Goal: Check status: Check status

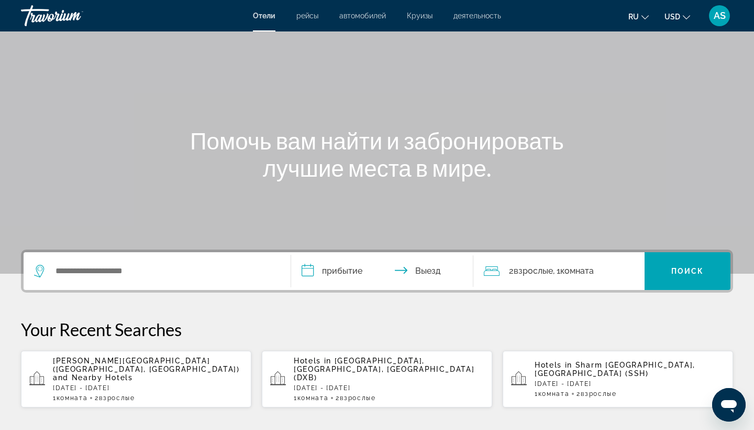
scroll to position [42, 0]
click at [722, 19] on span "AS" at bounding box center [720, 15] width 12 height 10
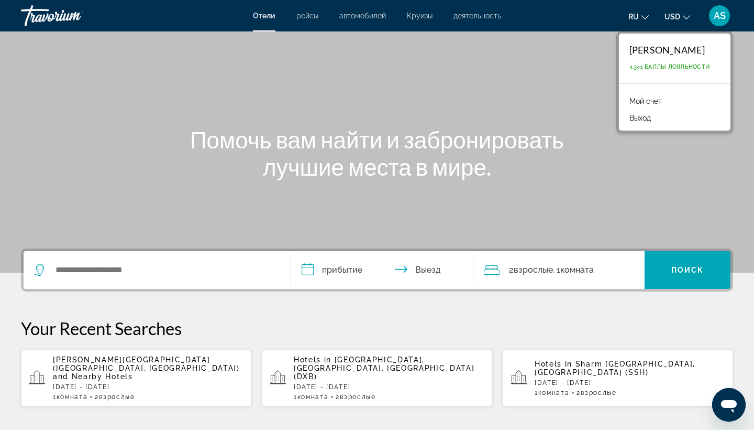
click at [644, 98] on link "Мой счет" at bounding box center [645, 101] width 43 height 14
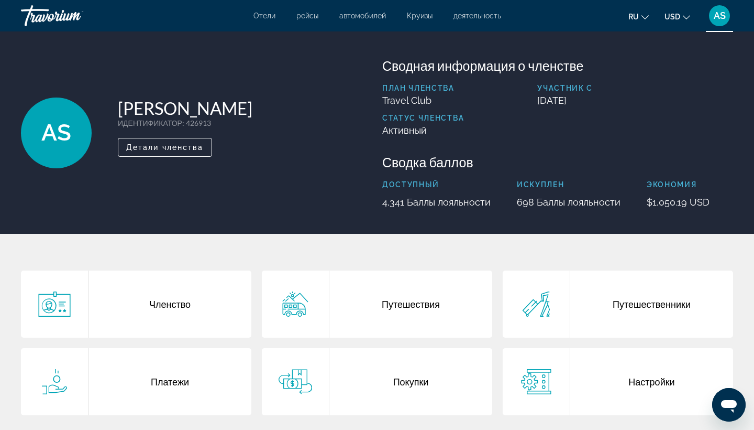
click at [397, 303] on div "Путешествия" at bounding box center [410, 303] width 163 height 67
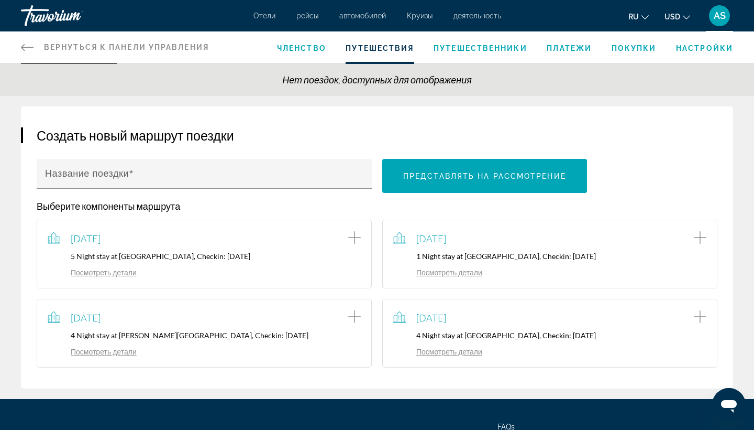
scroll to position [61, 0]
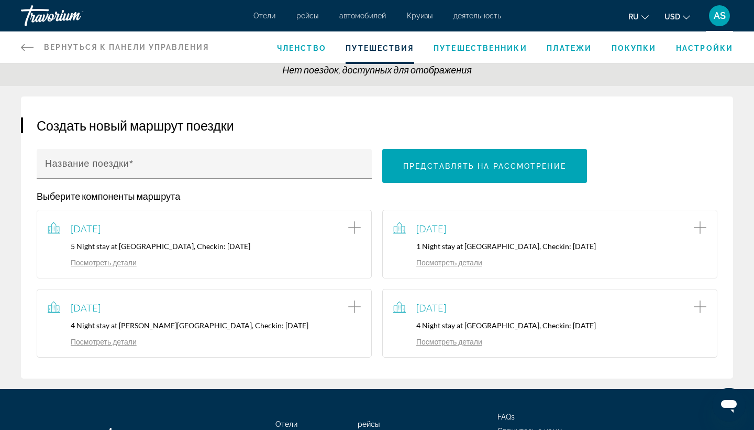
click at [196, 249] on p "5 Night stay at [GEOGRAPHIC_DATA], Checkin: [DATE]" at bounding box center [204, 245] width 313 height 9
click at [122, 265] on link "Посмотреть детали" at bounding box center [92, 262] width 89 height 9
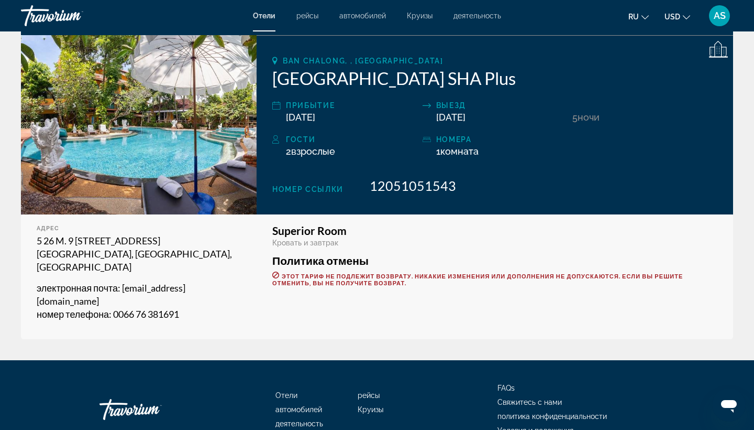
scroll to position [141, 0]
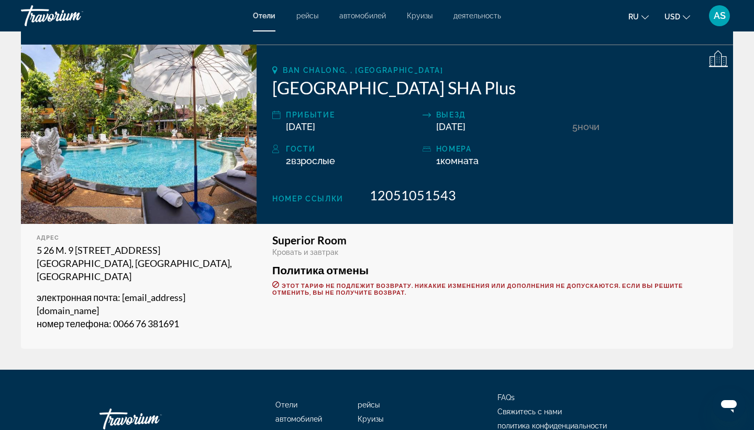
click at [265, 19] on span "Отели" at bounding box center [264, 16] width 23 height 8
